Goal: Task Accomplishment & Management: Complete application form

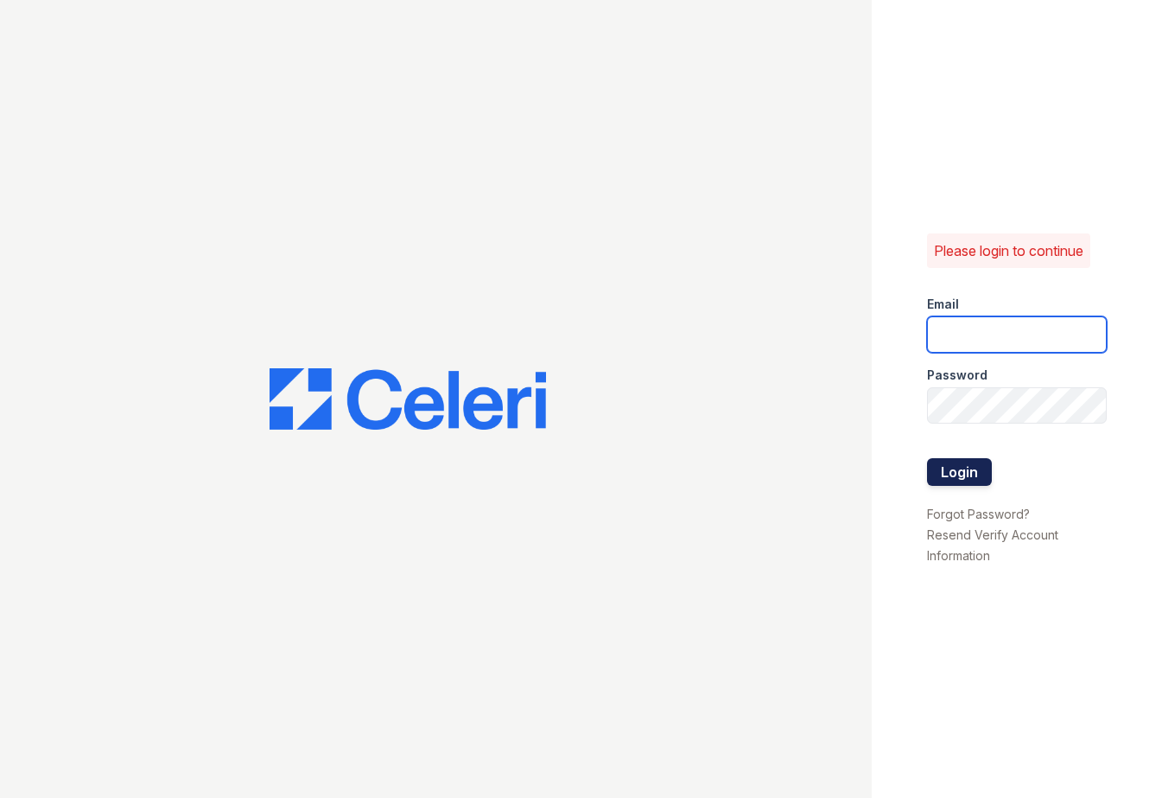
type input "[EMAIL_ADDRESS][DOMAIN_NAME]"
click at [951, 474] on button "Login" at bounding box center [959, 472] width 65 height 28
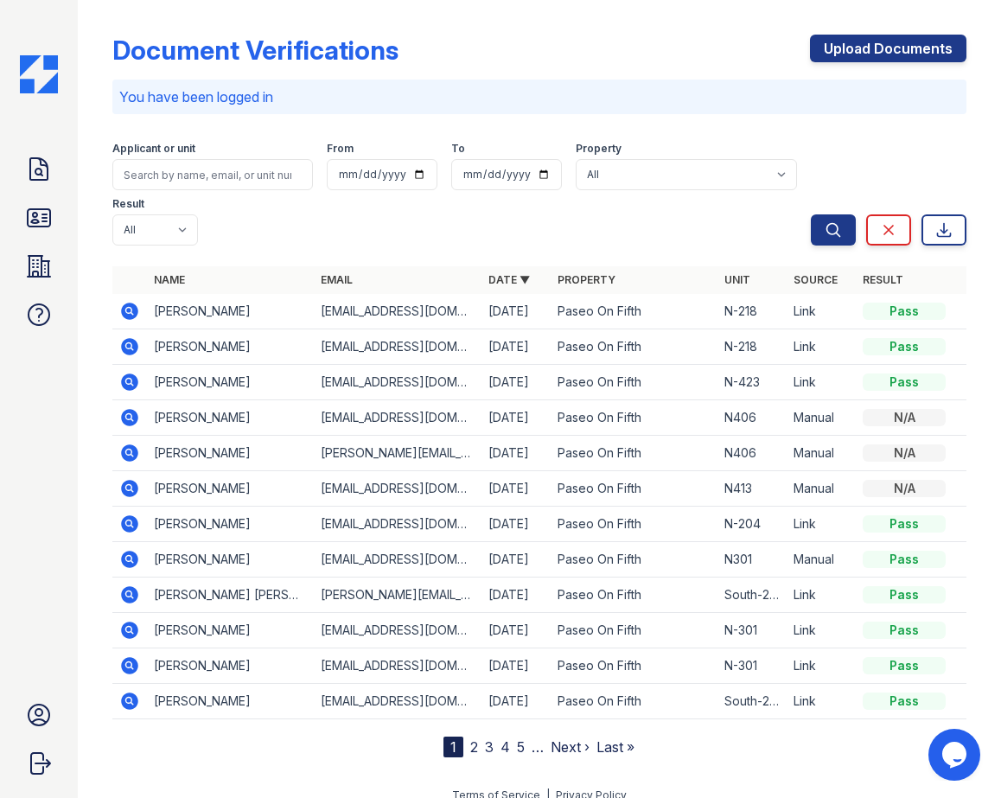
drag, startPoint x: 871, startPoint y: 42, endPoint x: 889, endPoint y: 63, distance: 27.6
click at [871, 42] on link "Upload Documents" at bounding box center [888, 49] width 156 height 28
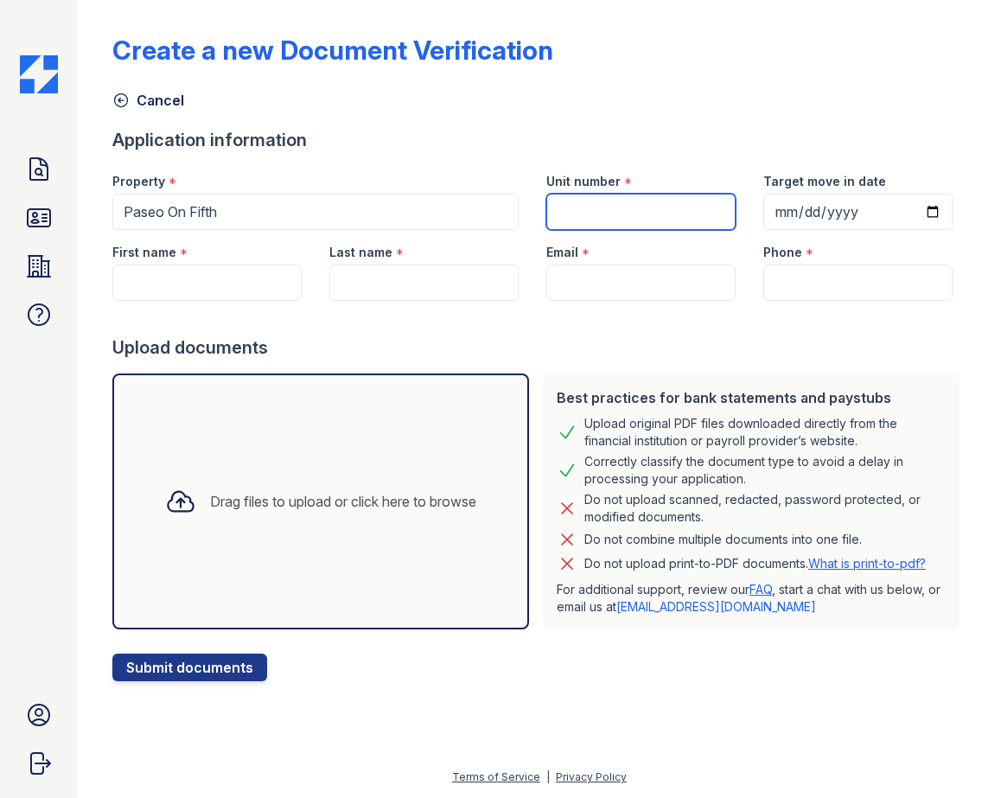
drag, startPoint x: 601, startPoint y: 214, endPoint x: 613, endPoint y: 188, distance: 29.1
click at [601, 214] on input "Unit number" at bounding box center [640, 212] width 189 height 36
type input "205"
click at [820, 221] on input "Target move in date" at bounding box center [857, 212] width 189 height 36
type input "2025-11-02"
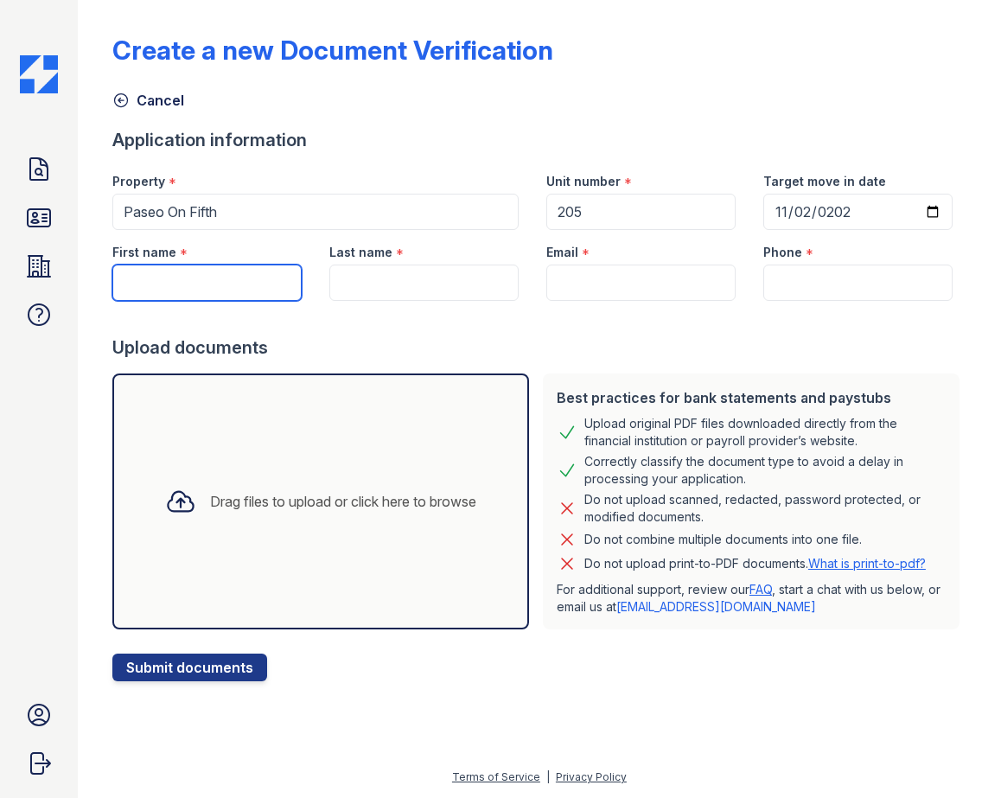
click at [230, 277] on input "First name" at bounding box center [206, 282] width 189 height 36
type input "Genesis"
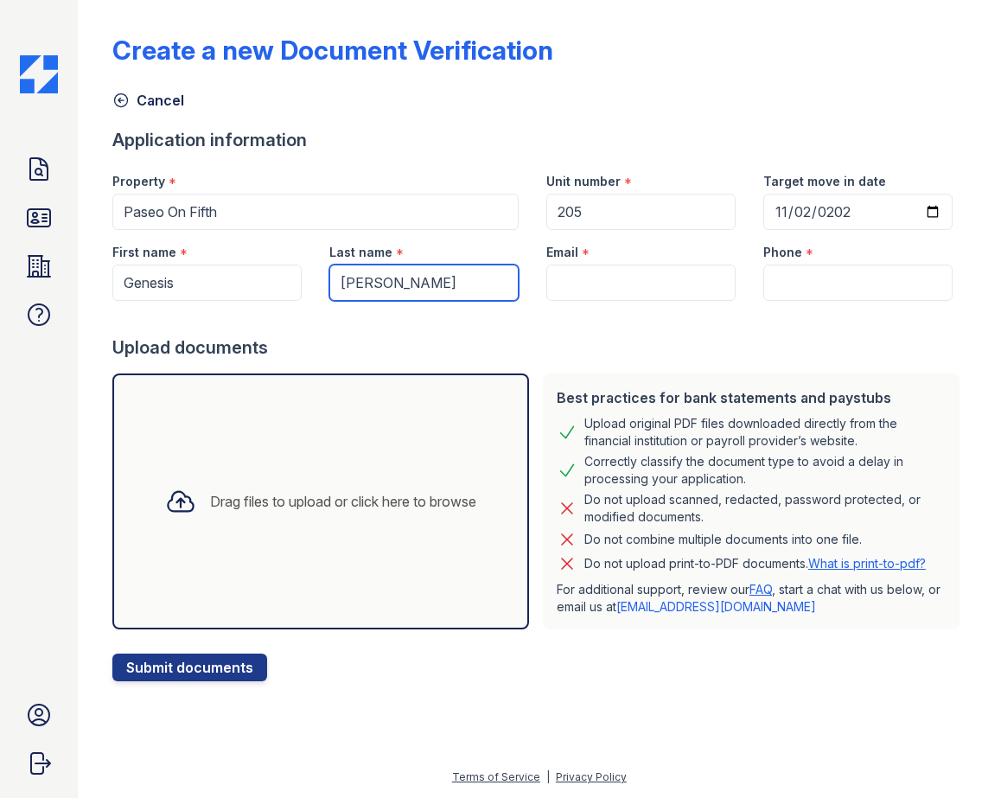
type input "Peralta"
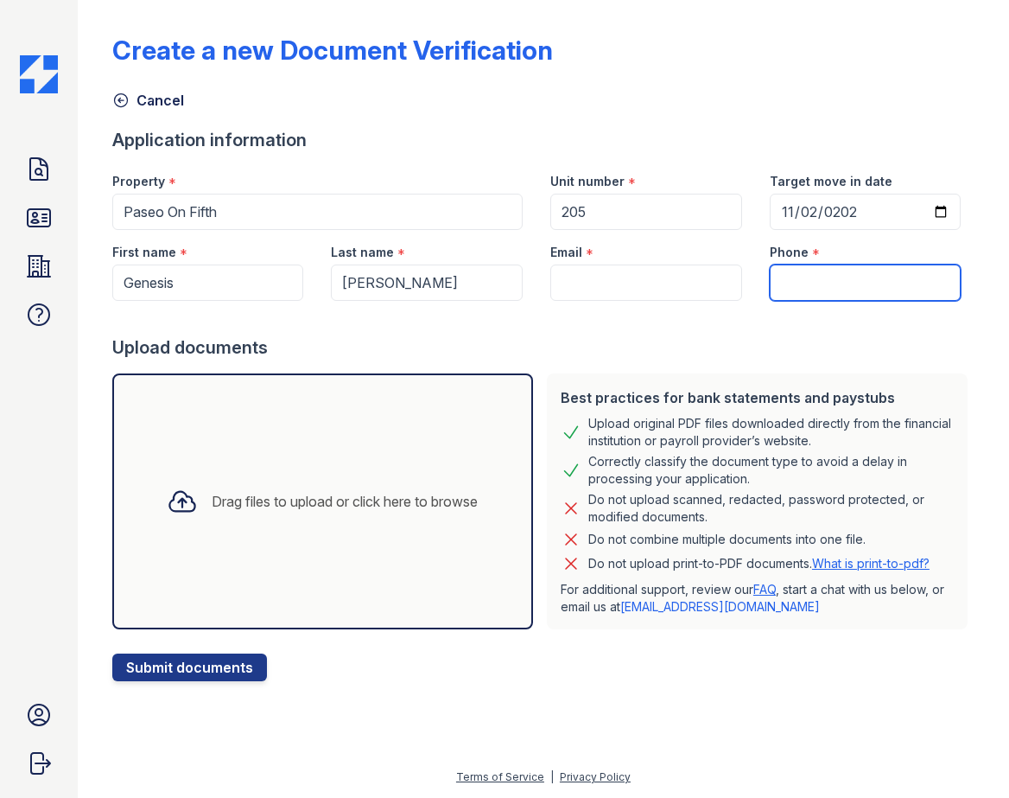
click at [867, 286] on input "Phone" at bounding box center [866, 282] width 192 height 36
type input "6467525793"
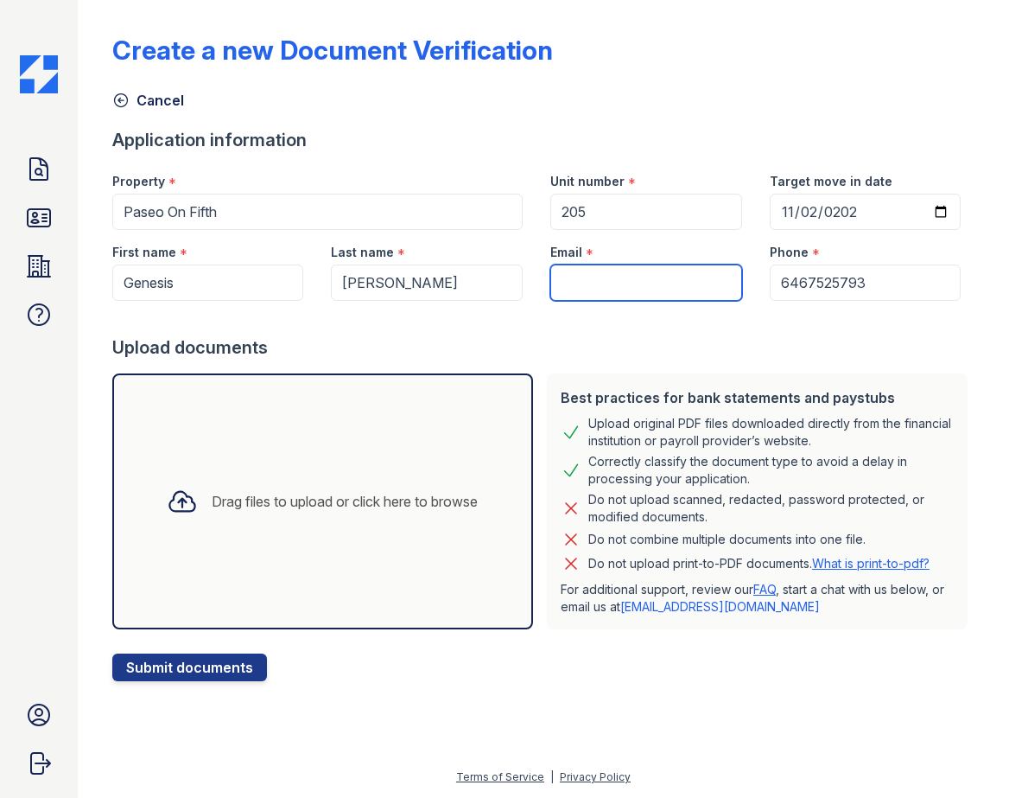
click at [651, 290] on input "Email" at bounding box center [646, 282] width 192 height 36
type input "genperalta02197@gmail.com"
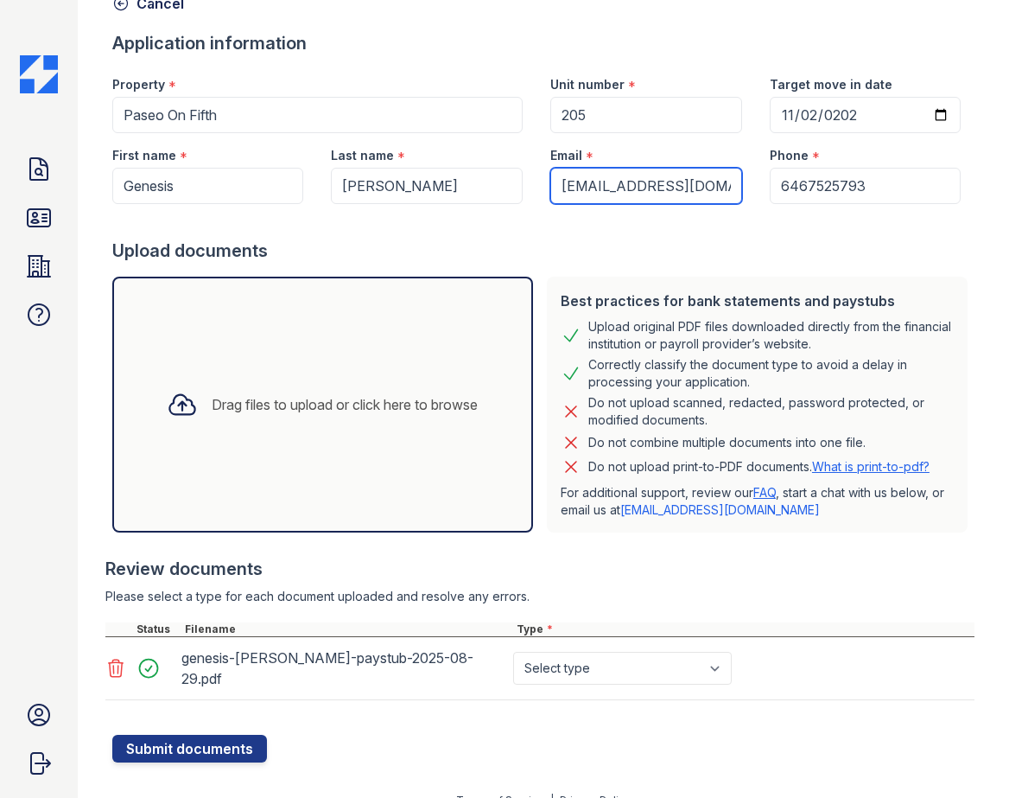
scroll to position [105, 0]
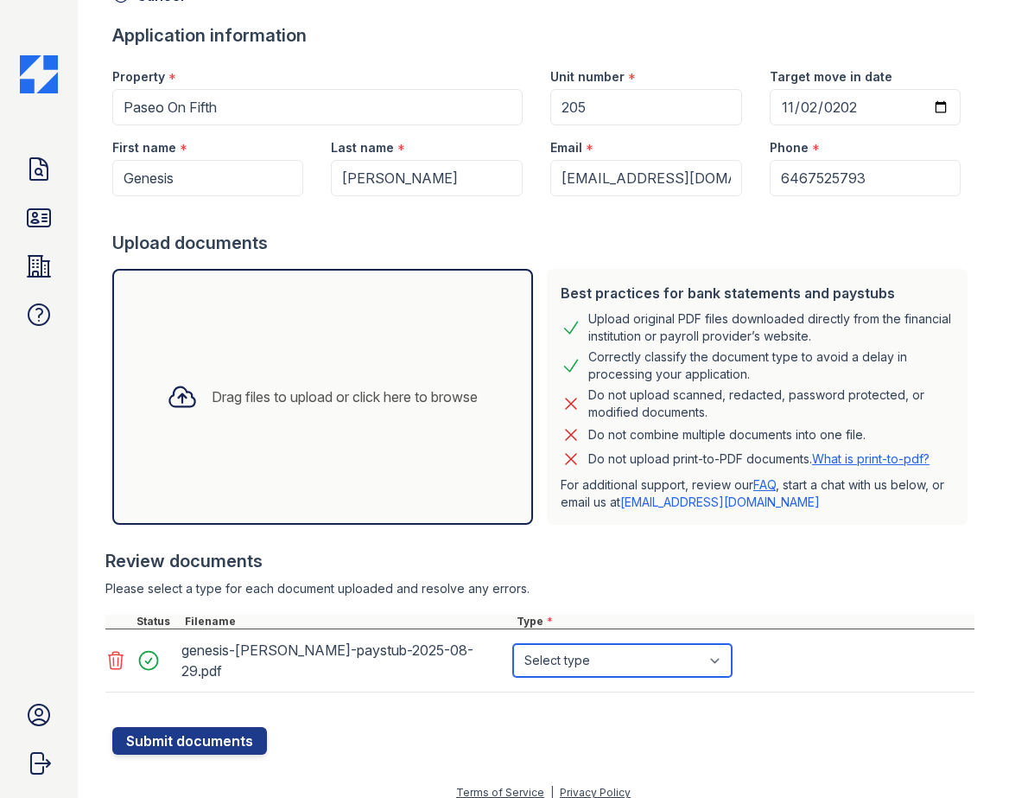
click at [640, 655] on select "Select type Paystub Bank Statement Offer Letter Tax Documents Benefit Award Let…" at bounding box center [622, 660] width 219 height 33
select select "paystub"
click at [513, 644] on select "Select type Paystub Bank Statement Offer Letter Tax Documents Benefit Award Let…" at bounding box center [622, 660] width 219 height 33
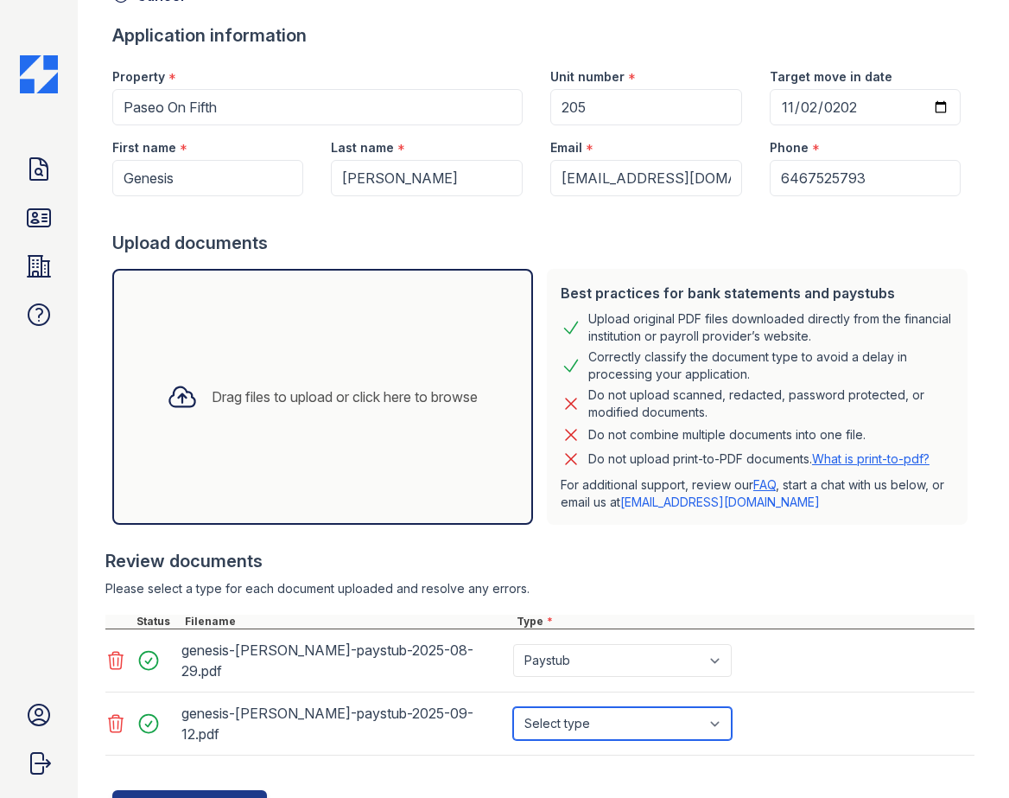
click at [558, 707] on select "Select type Paystub Bank Statement Offer Letter Tax Documents Benefit Award Let…" at bounding box center [622, 723] width 219 height 33
select select "paystub"
click at [513, 707] on select "Select type Paystub Bank Statement Offer Letter Tax Documents Benefit Award Let…" at bounding box center [622, 723] width 219 height 33
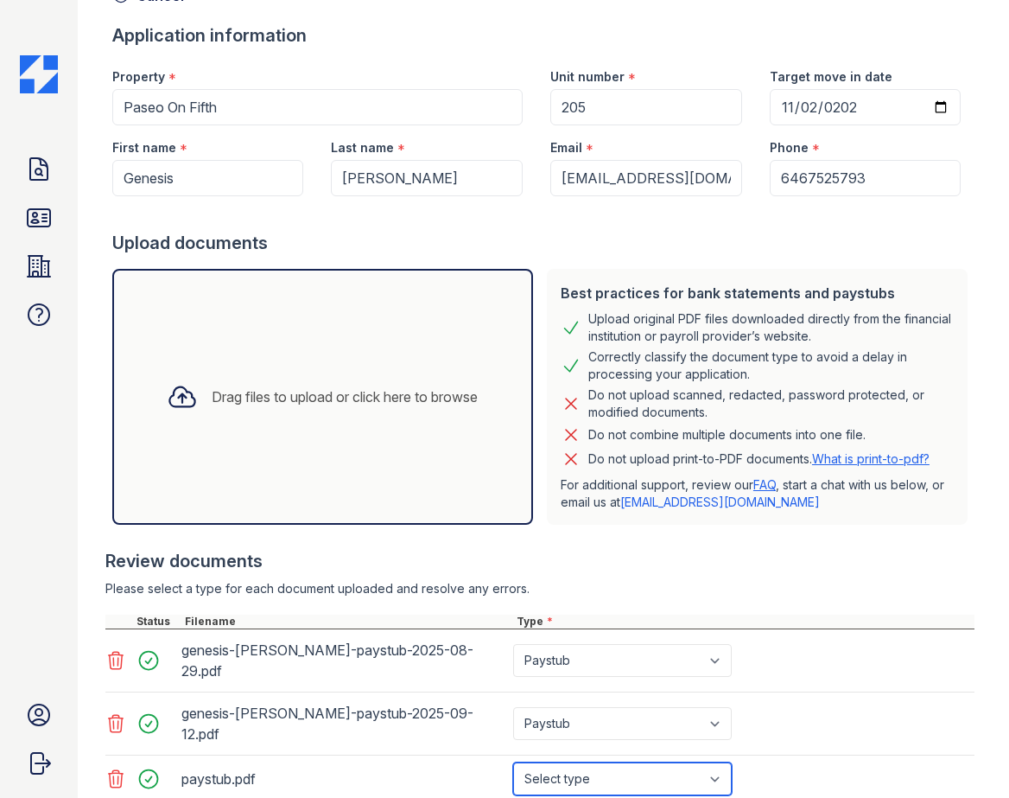
click at [604, 762] on select "Select type Paystub Bank Statement Offer Letter Tax Documents Benefit Award Let…" at bounding box center [622, 778] width 219 height 33
click at [513, 762] on select "Select type Paystub Bank Statement Offer Letter Tax Documents Benefit Award Let…" at bounding box center [622, 778] width 219 height 33
click at [582, 762] on select "Select type Paystub Bank Statement Offer Letter Tax Documents Benefit Award Let…" at bounding box center [622, 778] width 219 height 33
select select "paystub"
click at [513, 762] on select "Select type Paystub Bank Statement Offer Letter Tax Documents Benefit Award Let…" at bounding box center [622, 778] width 219 height 33
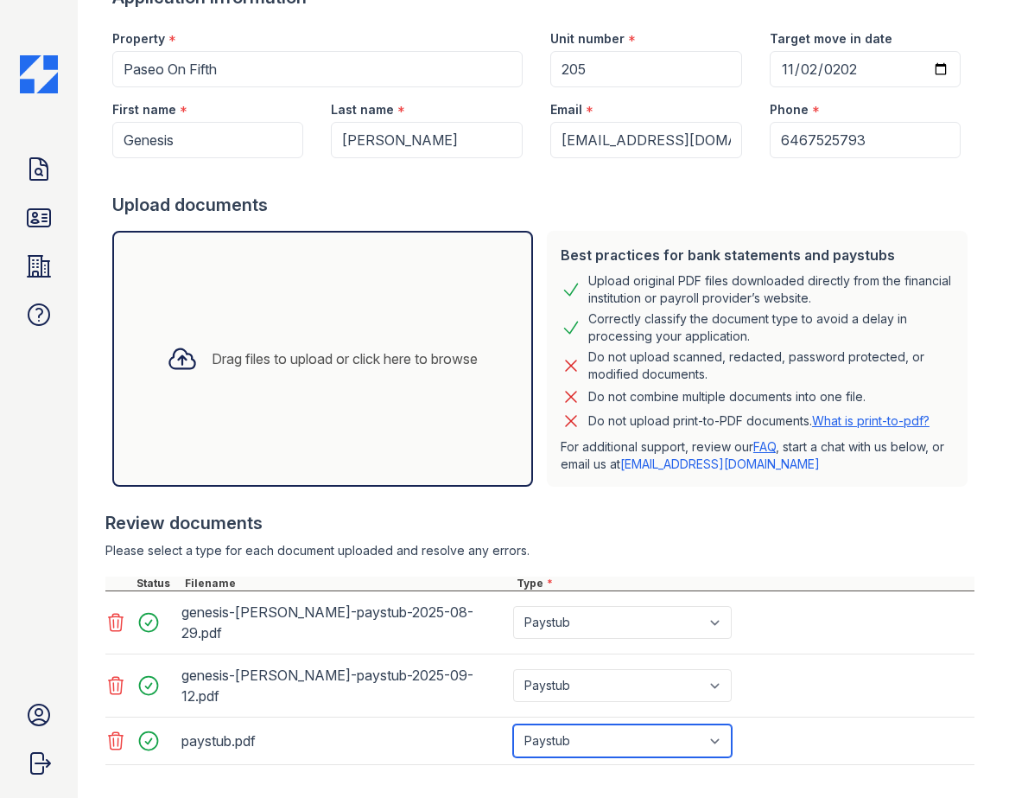
scroll to position [200, 0]
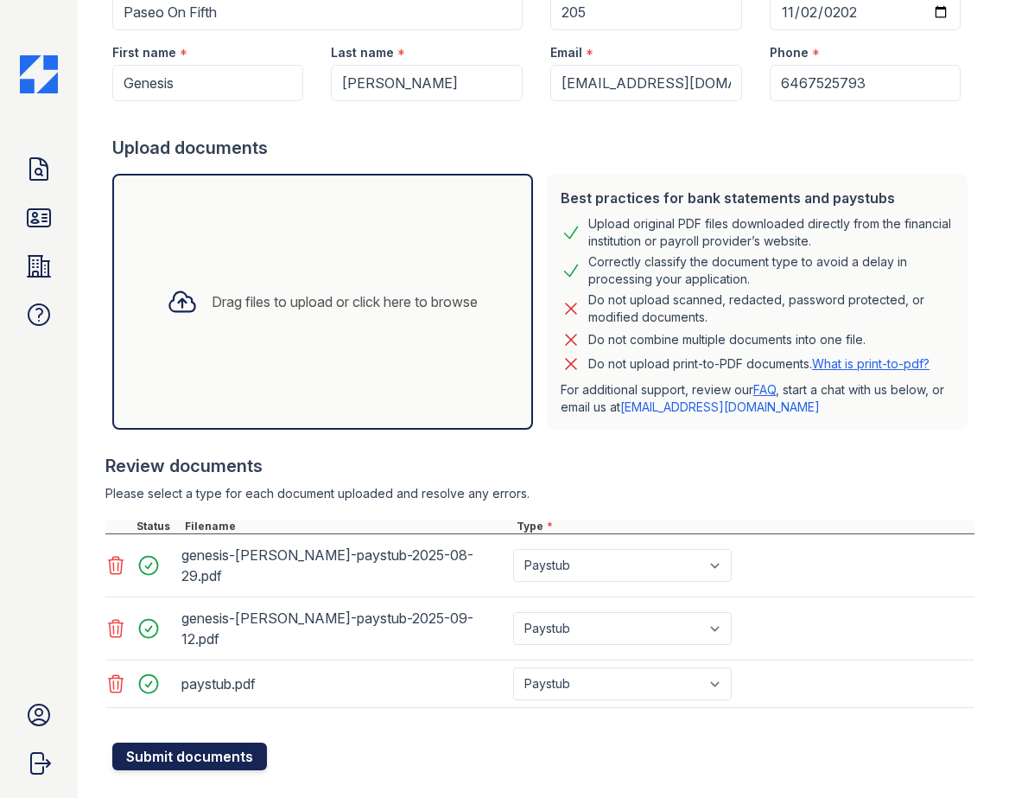
click at [196, 742] on button "Submit documents" at bounding box center [189, 756] width 155 height 28
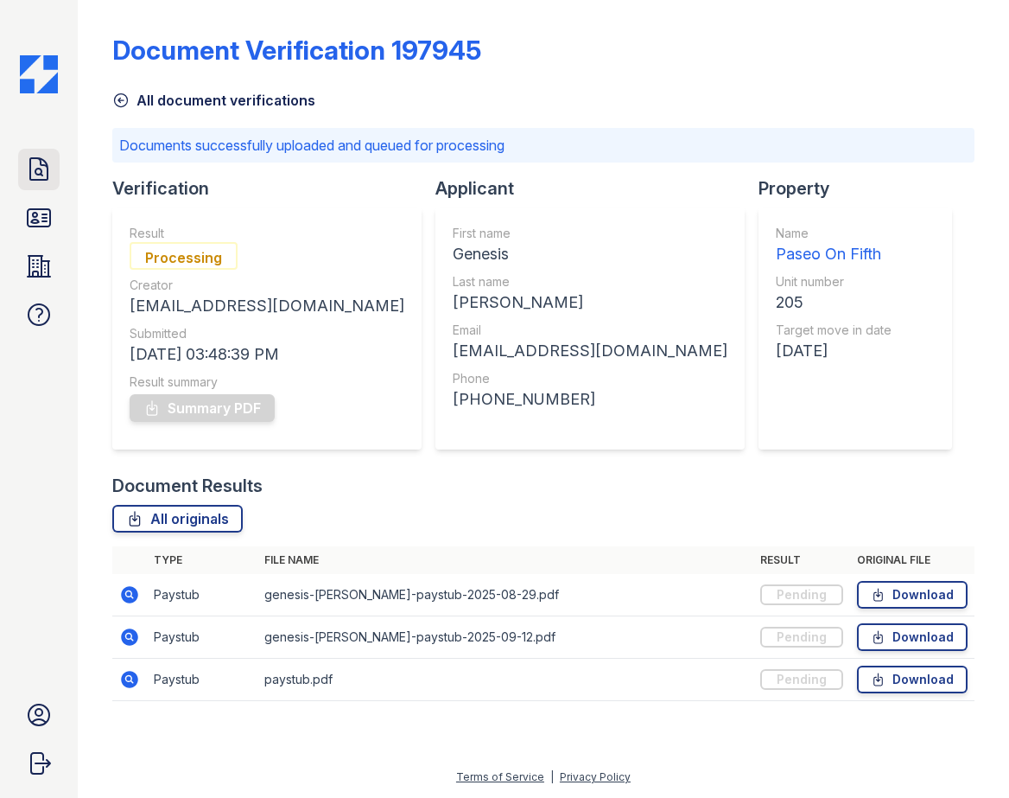
click at [37, 158] on icon at bounding box center [38, 169] width 17 height 22
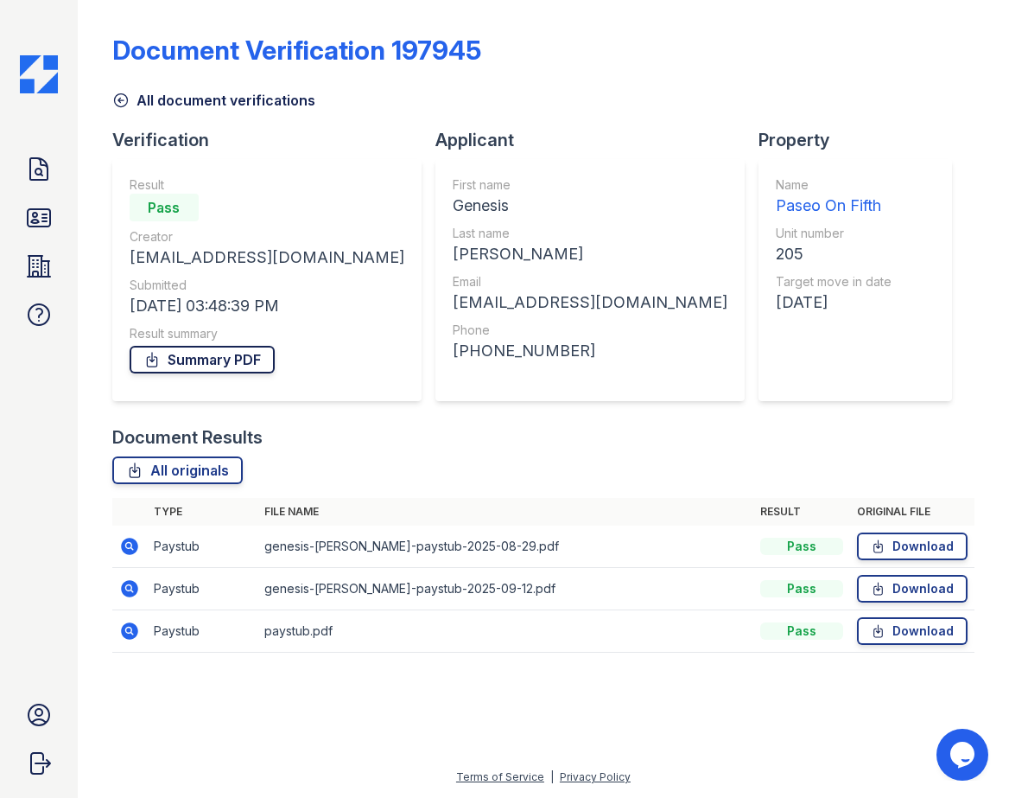
click at [239, 360] on link "Summary PDF" at bounding box center [202, 360] width 145 height 28
